Goal: Information Seeking & Learning: Learn about a topic

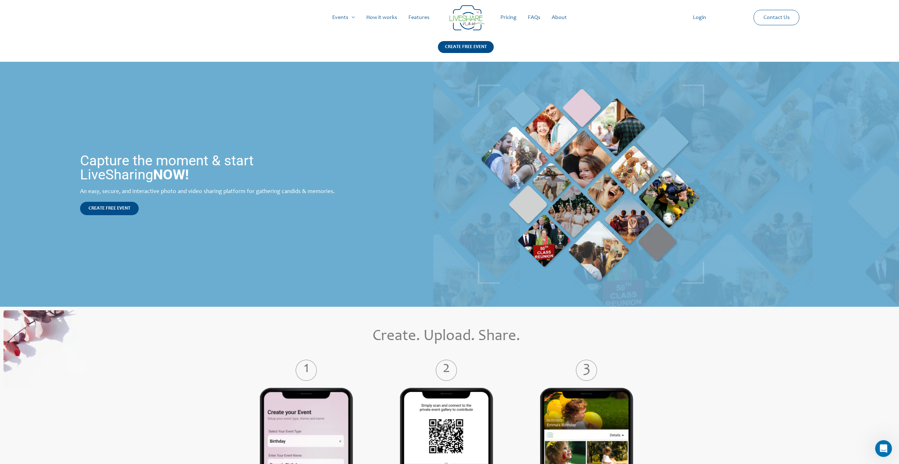
click at [506, 16] on link "Pricing" at bounding box center [508, 17] width 27 height 22
click at [410, 212] on div at bounding box center [384, 184] width 60 height 68
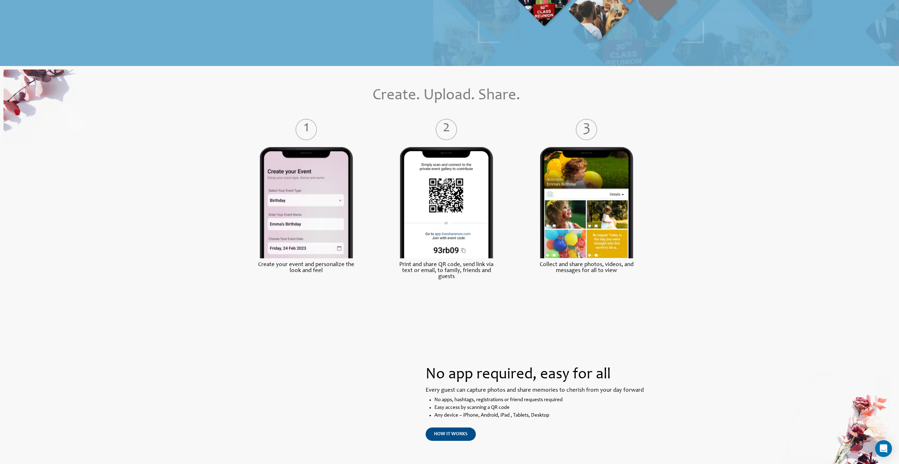
scroll to position [240, 0]
